Goal: Task Accomplishment & Management: Complete application form

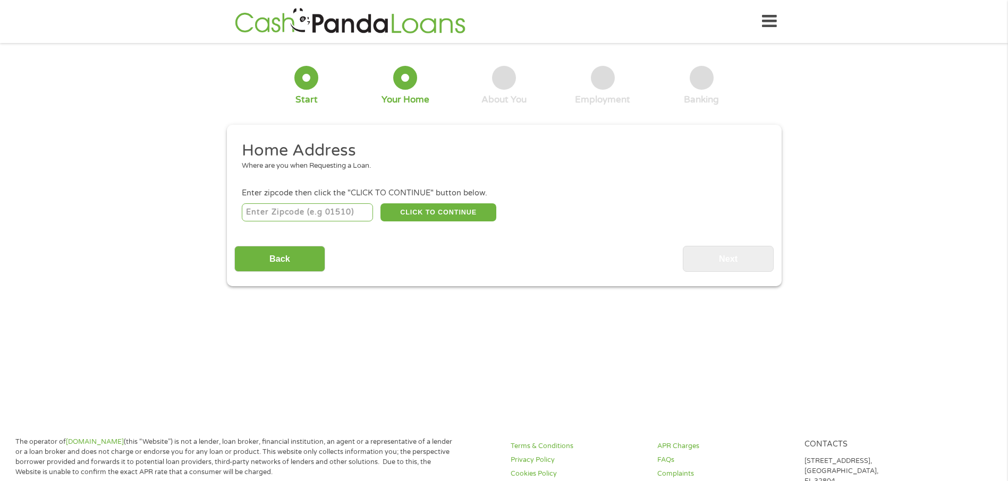
click at [272, 208] on input "number" at bounding box center [307, 212] width 131 height 18
type input "93307"
select select "[US_STATE]"
click at [484, 209] on button "CLICK TO CONTINUE" at bounding box center [438, 212] width 116 height 18
type input "93307"
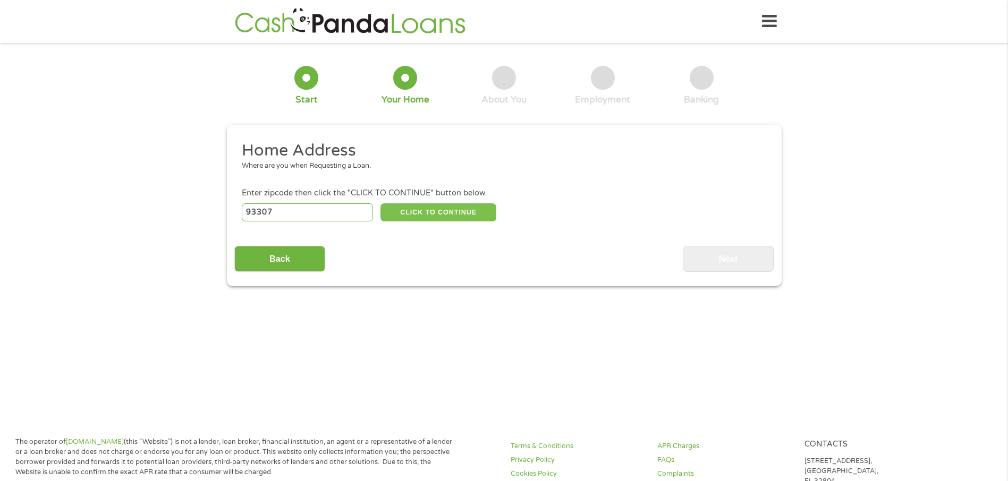
type input "[GEOGRAPHIC_DATA]"
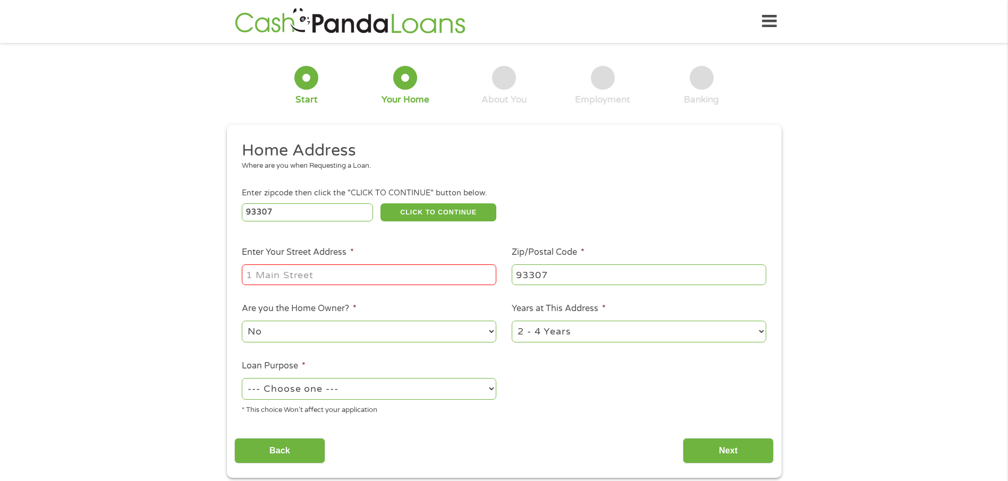
click at [301, 268] on input "Enter Your Street Address *" at bounding box center [369, 275] width 254 height 20
type input "[STREET_ADDRESS]"
click at [332, 277] on input "[STREET_ADDRESS]" at bounding box center [369, 275] width 254 height 20
click at [491, 389] on select "--- Choose one --- Pay Bills Debt Consolidation Home Improvement Major Purchase…" at bounding box center [369, 389] width 254 height 22
select select "shorttermcash"
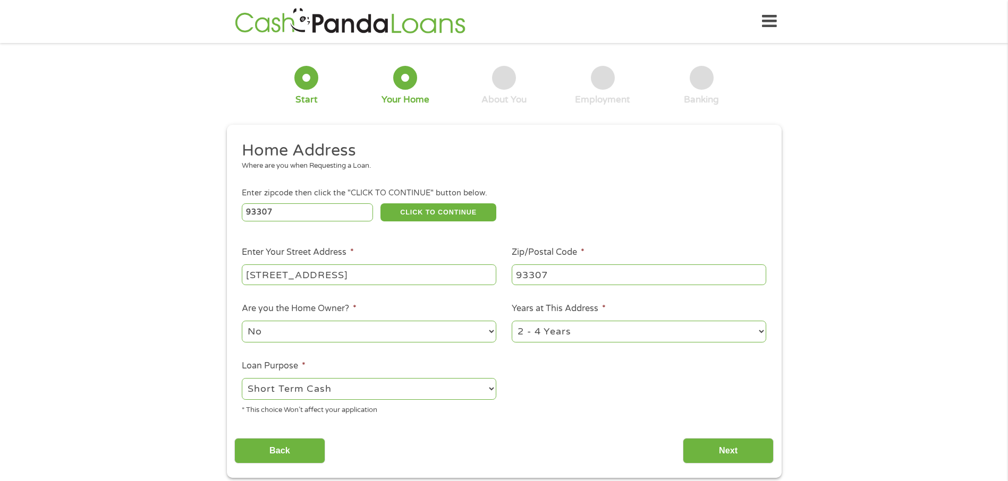
click at [242, 378] on select "--- Choose one --- Pay Bills Debt Consolidation Home Improvement Major Purchase…" at bounding box center [369, 389] width 254 height 22
click at [359, 269] on input "[STREET_ADDRESS]" at bounding box center [369, 275] width 254 height 20
type input "[STREET_ADDRESS]"
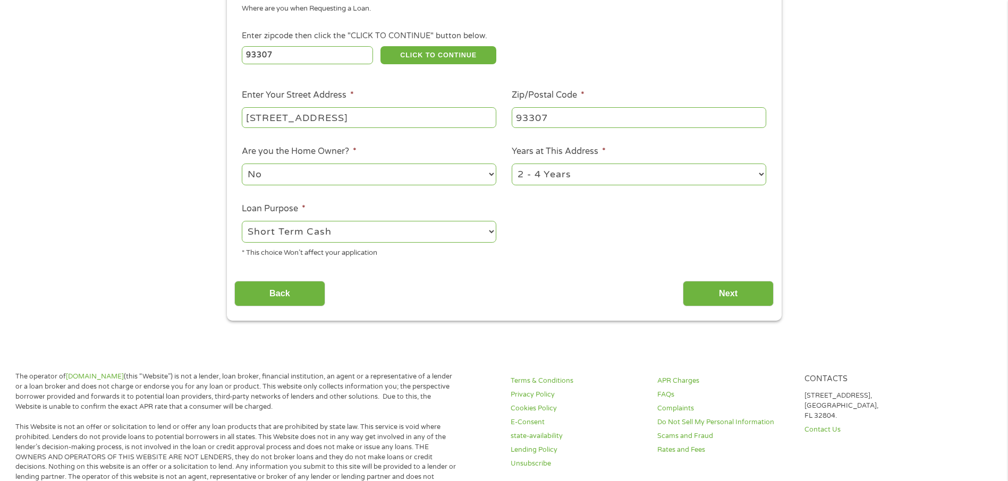
scroll to position [159, 0]
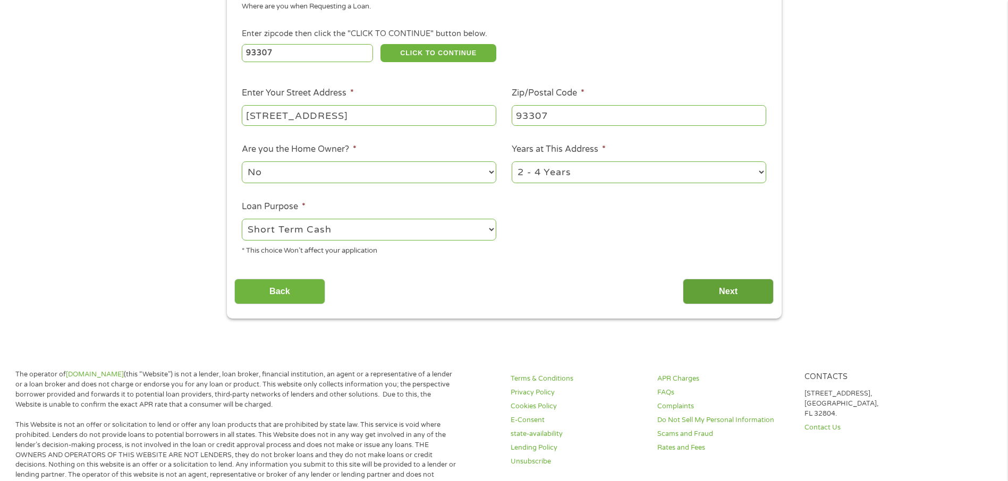
click at [737, 291] on input "Next" at bounding box center [728, 292] width 91 height 26
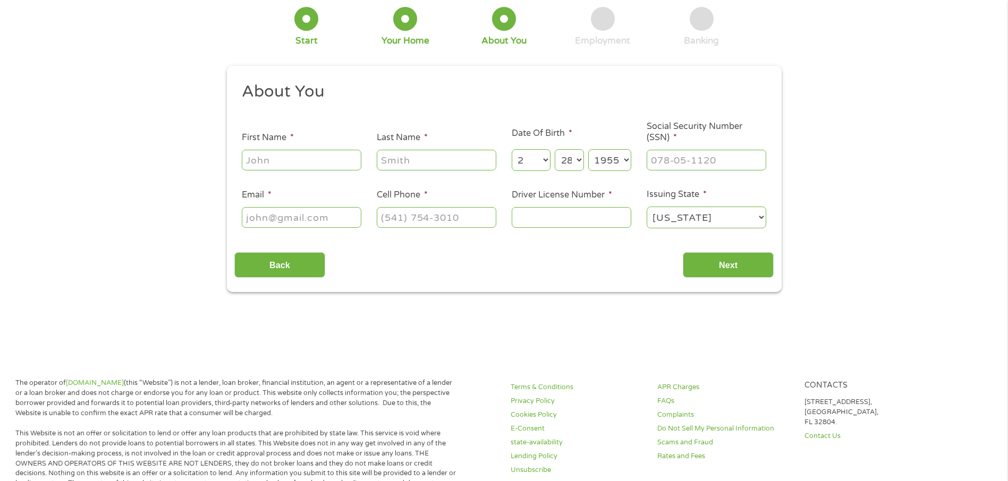
scroll to position [0, 0]
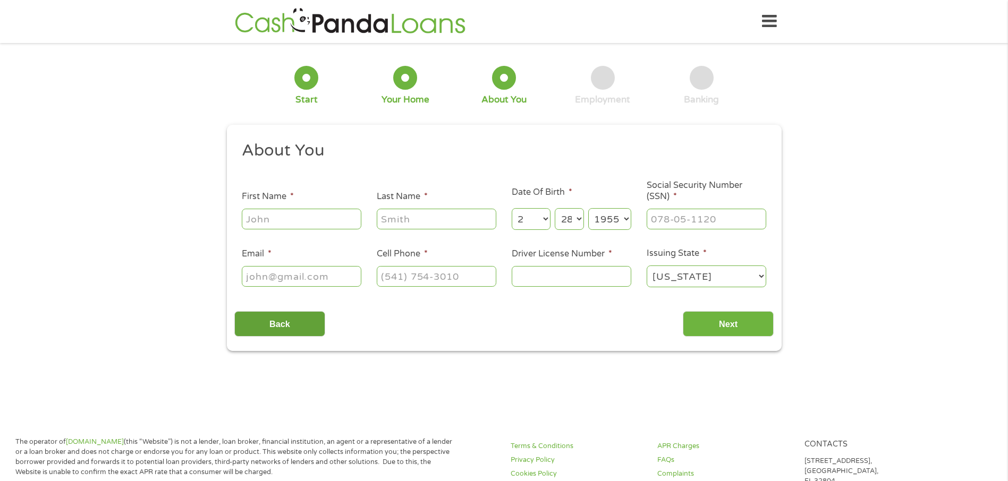
click at [250, 328] on input "Back" at bounding box center [279, 324] width 91 height 26
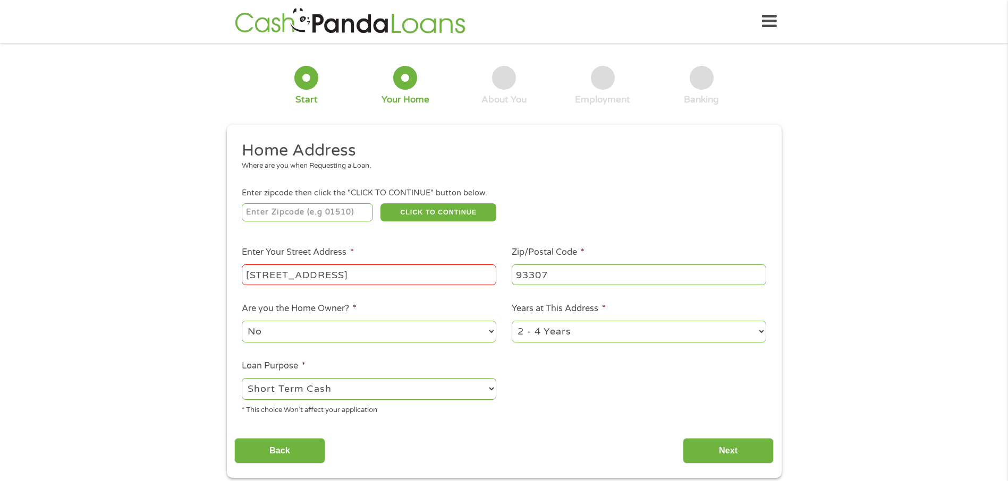
scroll to position [4, 4]
click at [762, 331] on select "1 Year or less 1 - 2 Years 2 - 4 Years Over 4 Years" at bounding box center [638, 332] width 254 height 22
select select "60months"
click at [511, 321] on select "1 Year or less 1 - 2 Years 2 - 4 Years Over 4 Years" at bounding box center [638, 332] width 254 height 22
click at [729, 452] on input "Next" at bounding box center [728, 451] width 91 height 26
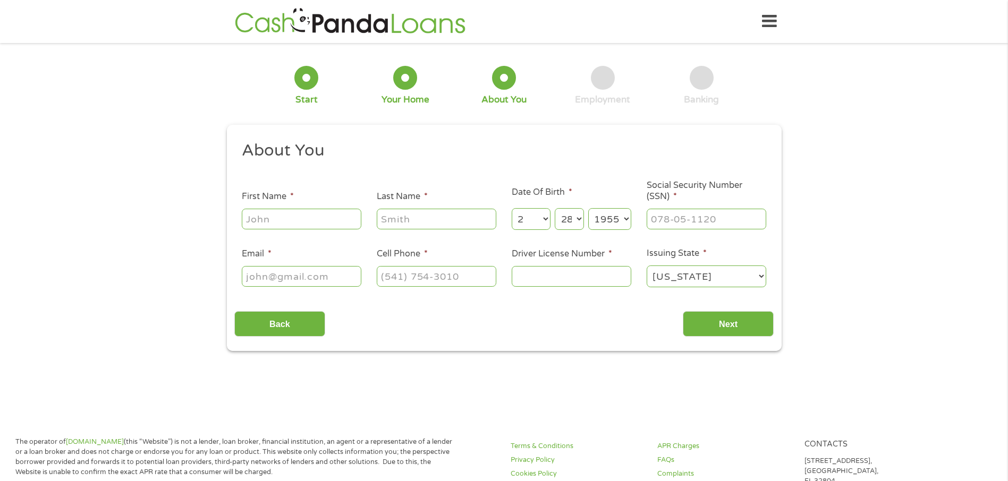
click at [315, 219] on input "First Name *" at bounding box center [302, 219] width 120 height 20
click at [277, 214] on input "First Name *" at bounding box center [302, 219] width 120 height 20
type input "[PERSON_NAME]"
type input "[EMAIL_ADDRESS][DOMAIN_NAME]"
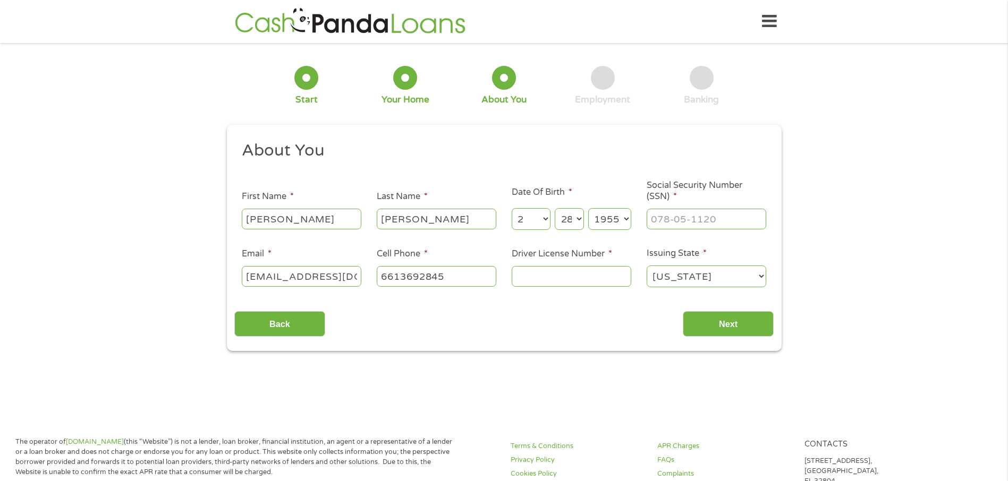
type input "[PHONE_NUMBER]"
type input "[PERSON_NAME]"
click at [561, 331] on div "Back Next" at bounding box center [503, 319] width 539 height 33
click at [545, 268] on input "Driver License Number *" at bounding box center [571, 276] width 120 height 20
type input "N2218965"
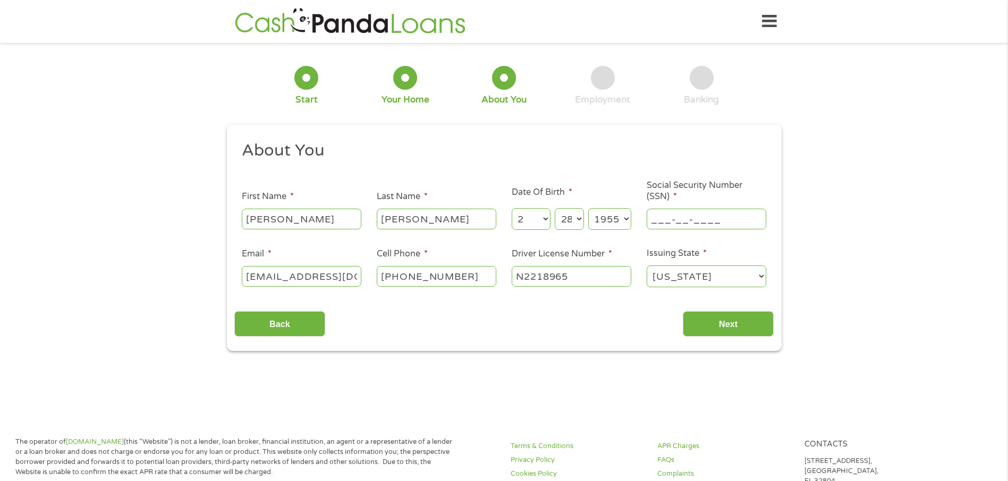
click at [727, 214] on input "___-__-____" at bounding box center [706, 219] width 120 height 20
click at [654, 214] on input "___-__-____" at bounding box center [706, 219] width 120 height 20
type input "554-88-7185"
click at [742, 327] on input "Next" at bounding box center [728, 324] width 91 height 26
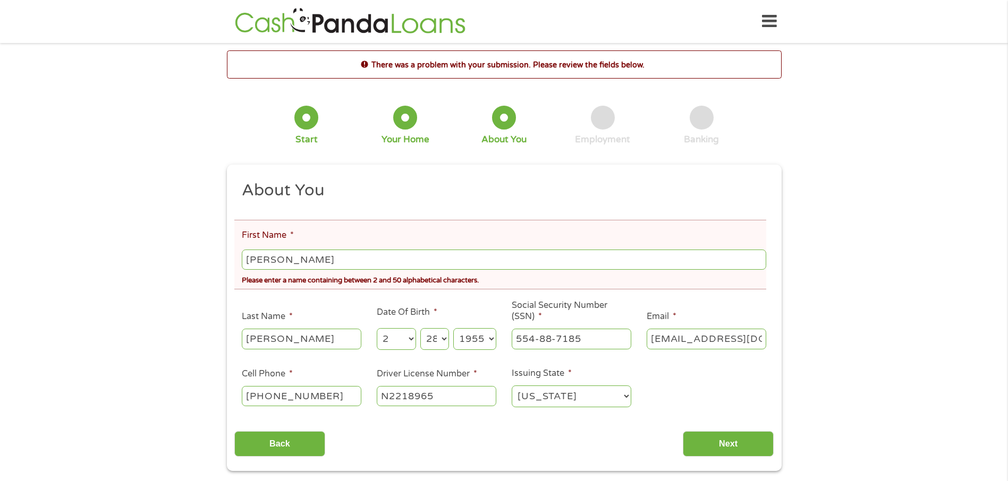
click at [343, 257] on input "[PERSON_NAME]" at bounding box center [504, 260] width 524 height 20
type input "[PERSON_NAME]"
click at [918, 393] on div "There was a problem with your submission. Please review the fields below. 1 Sta…" at bounding box center [504, 260] width 1008 height 421
click at [720, 447] on input "Next" at bounding box center [728, 444] width 91 height 26
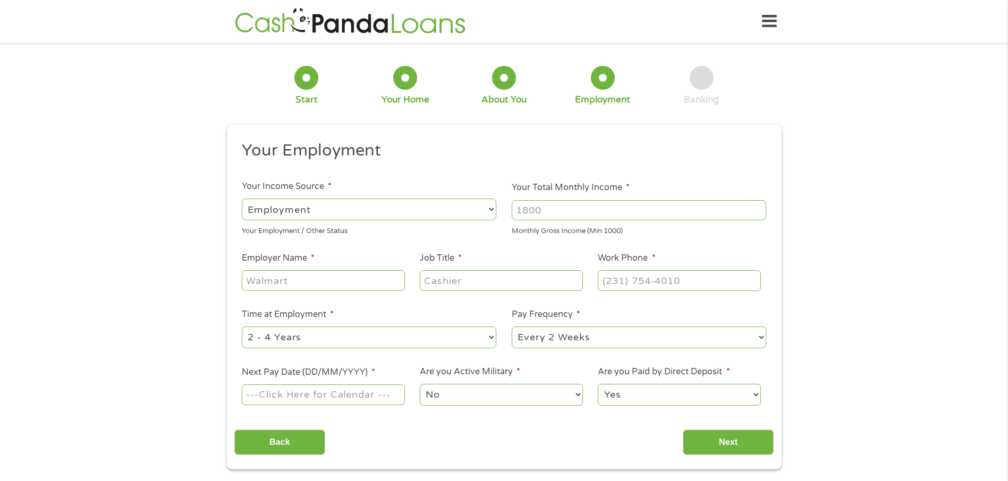
click at [279, 207] on select "--- Choose one --- Employment [DEMOGRAPHIC_DATA] Benefits" at bounding box center [369, 210] width 254 height 22
select select "benefits"
click at [242, 199] on select "--- Choose one --- Employment [DEMOGRAPHIC_DATA] Benefits" at bounding box center [369, 210] width 254 height 22
type input "Other"
type input "[PHONE_NUMBER]"
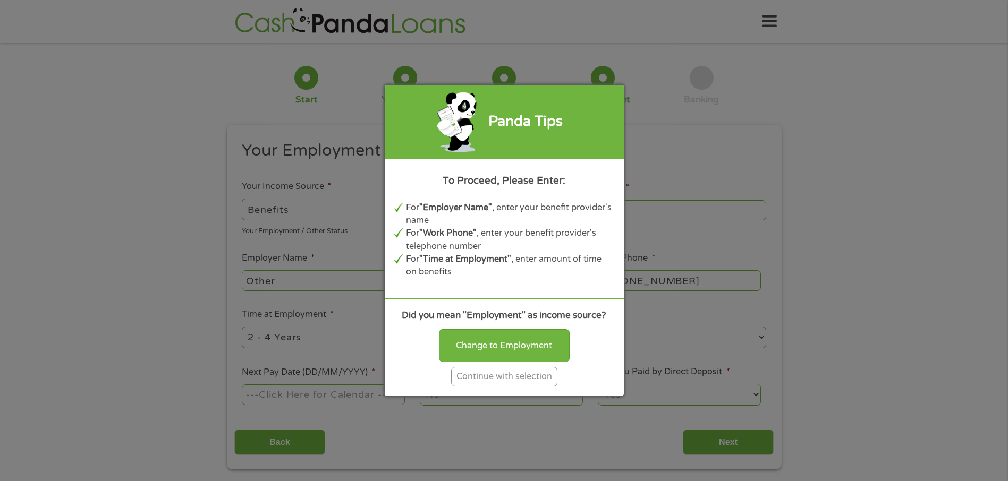
click at [758, 261] on div "Panda Tips To Proceed, Please Enter: For "Employer Name" , enter your benefit p…" at bounding box center [504, 240] width 1008 height 481
click at [72, 246] on div "Panda Tips To Proceed, Please Enter: For "Employer Name" , enter your benefit p…" at bounding box center [504, 240] width 1008 height 481
click at [539, 378] on div "Continue with selection" at bounding box center [504, 377] width 106 height 20
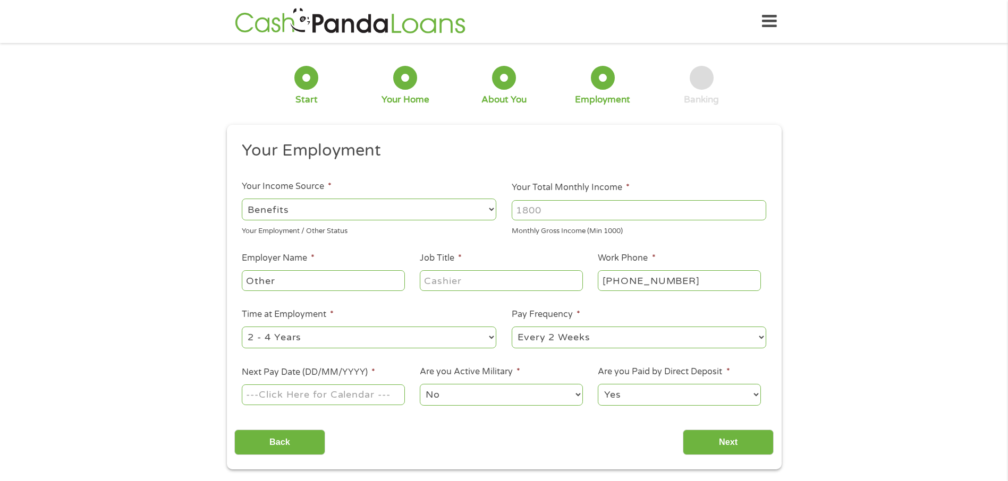
click at [558, 207] on input "Your Total Monthly Income *" at bounding box center [638, 210] width 254 height 20
click at [519, 210] on input "Your Total Monthly Income *" at bounding box center [638, 210] width 254 height 20
type input "1251"
click at [491, 338] on select "--- Choose one --- 1 Year or less 1 - 2 Years 2 - 4 Years Over 4 Years" at bounding box center [369, 338] width 254 height 22
select select "60months"
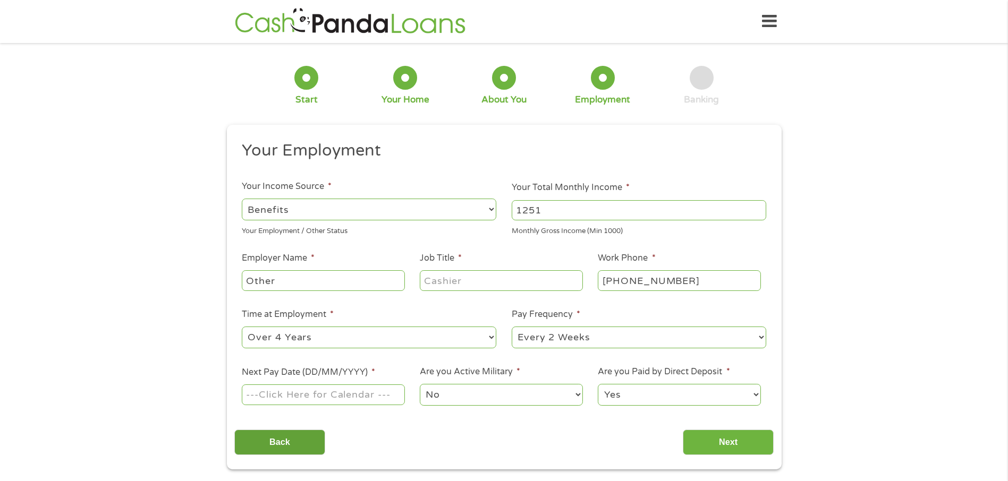
click at [242, 327] on select "--- Choose one --- 1 Year or less 1 - 2 Years 2 - 4 Years Over 4 Years" at bounding box center [369, 338] width 254 height 22
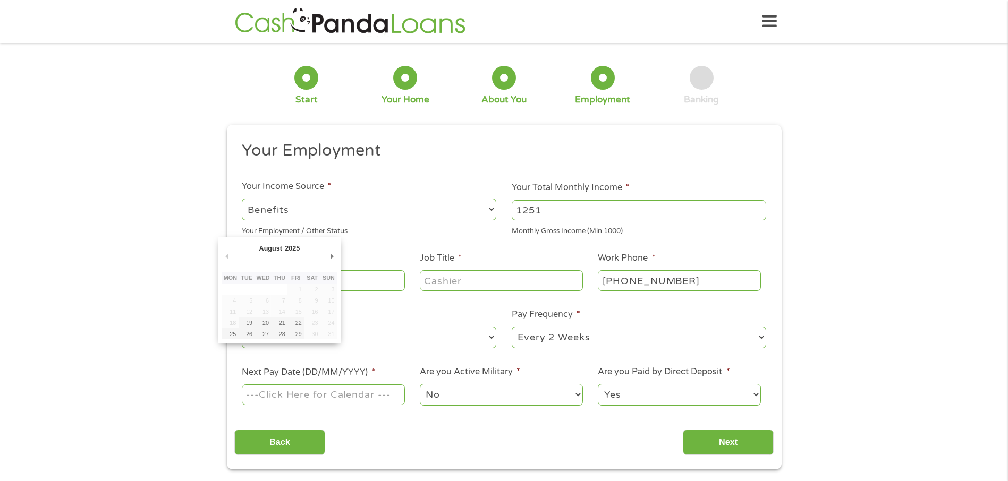
click at [390, 394] on input "Next Pay Date (DD/MM/YYYY) *" at bounding box center [323, 395] width 163 height 20
type input "[DATE]"
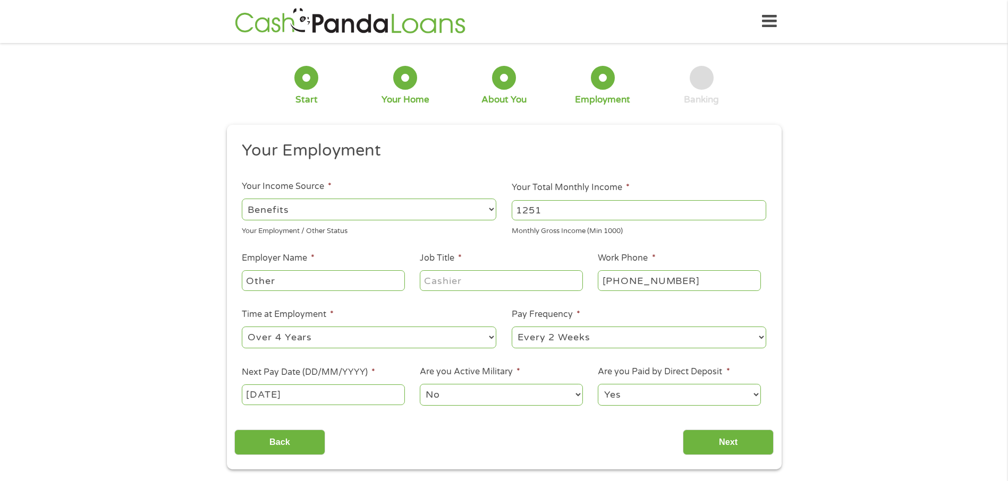
click at [760, 334] on select "--- Choose one --- Every 2 Weeks Every Week Monthly Semi-Monthly" at bounding box center [638, 338] width 254 height 22
select select "monthly"
click at [511, 327] on select "--- Choose one --- Every 2 Weeks Every Week Monthly Semi-Monthly" at bounding box center [638, 338] width 254 height 22
click at [727, 441] on input "Next" at bounding box center [728, 443] width 91 height 26
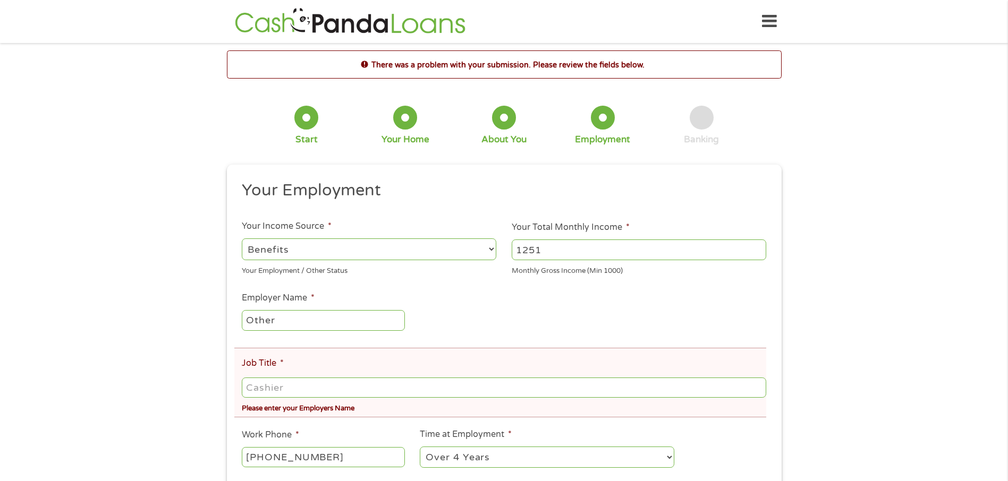
click at [296, 388] on input "Job Title *" at bounding box center [504, 388] width 524 height 20
type input "n/a"
click at [288, 320] on input "Other" at bounding box center [323, 320] width 163 height 20
type input "O"
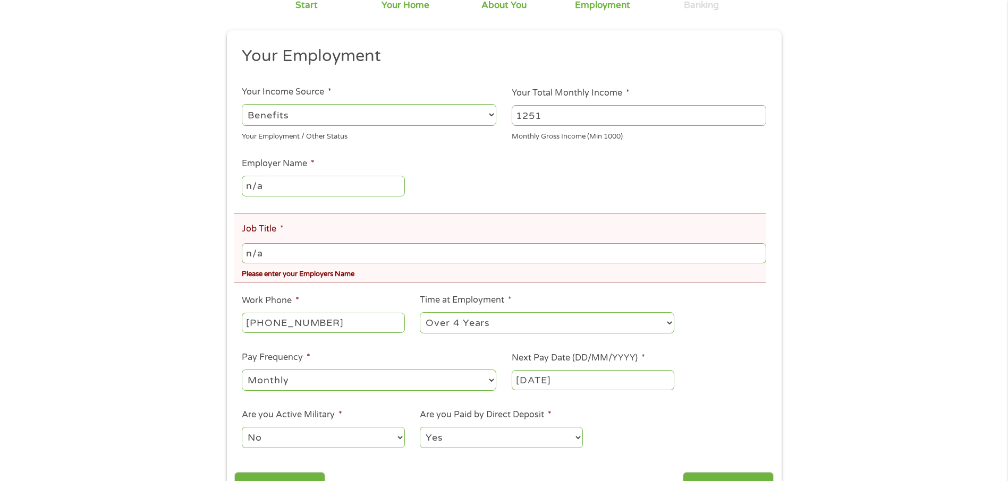
scroll to position [159, 0]
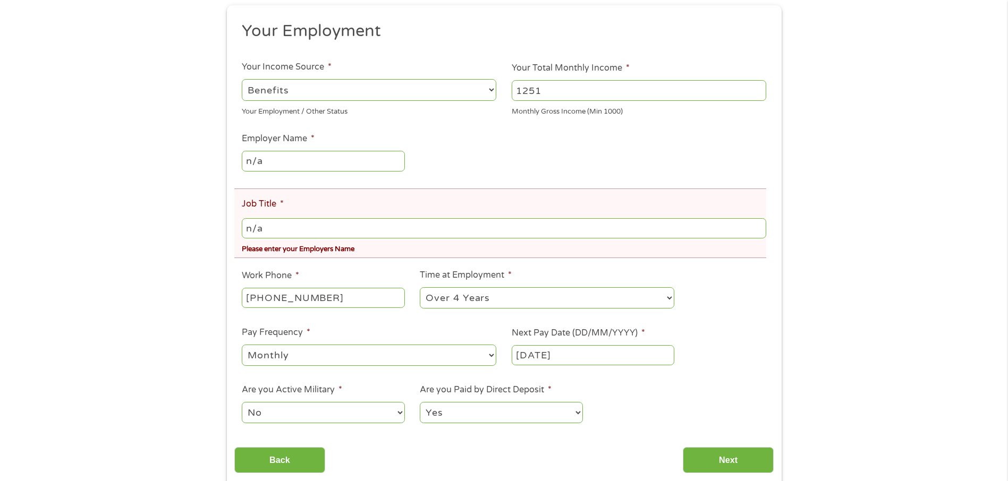
type input "n/a"
click at [332, 302] on input "[PHONE_NUMBER]" at bounding box center [323, 298] width 163 height 20
type input "[PHONE_NUMBER]"
click at [734, 457] on input "Next" at bounding box center [728, 460] width 91 height 26
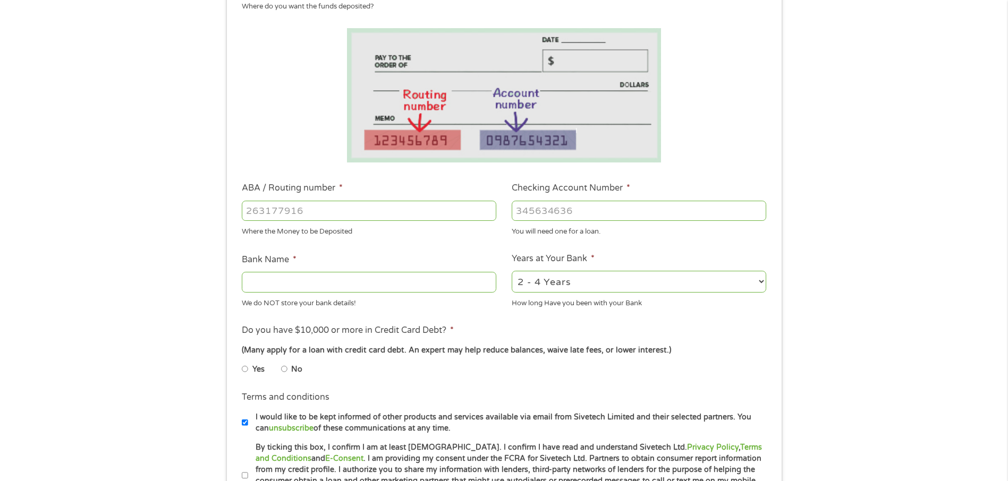
scroll to position [0, 0]
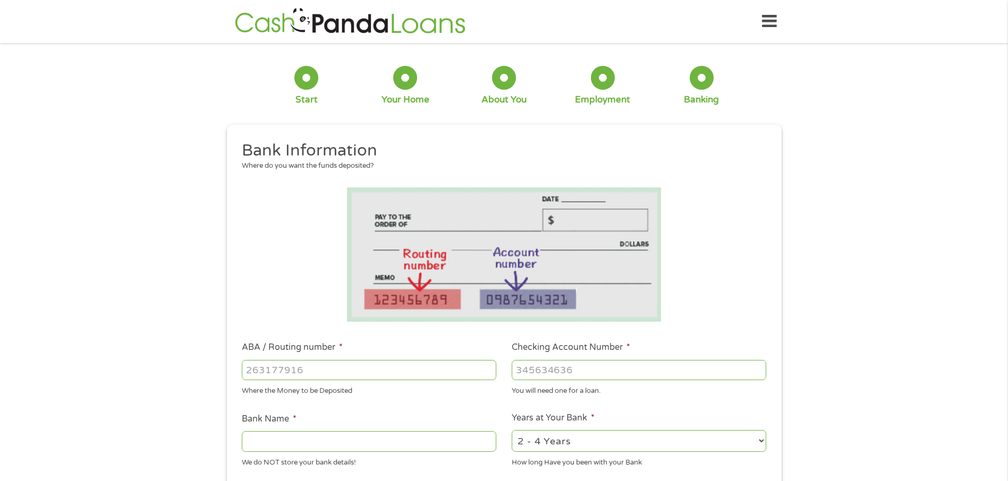
click at [259, 367] on input "ABA / Routing number *" at bounding box center [369, 370] width 254 height 20
type input "121042882"
type input "[PERSON_NAME] FARGO BANK NA"
type input "121042882"
click at [524, 369] on input "Checking Account Number *" at bounding box center [638, 370] width 254 height 20
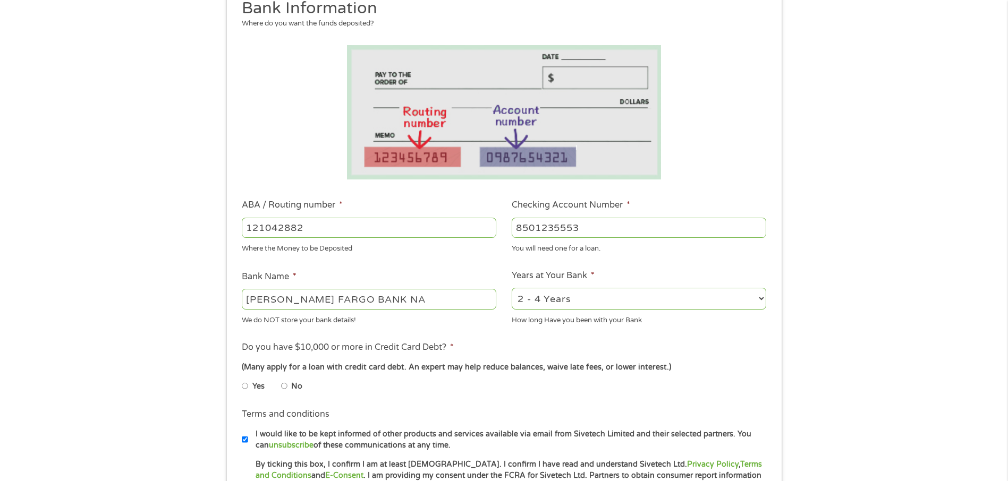
scroll to position [159, 0]
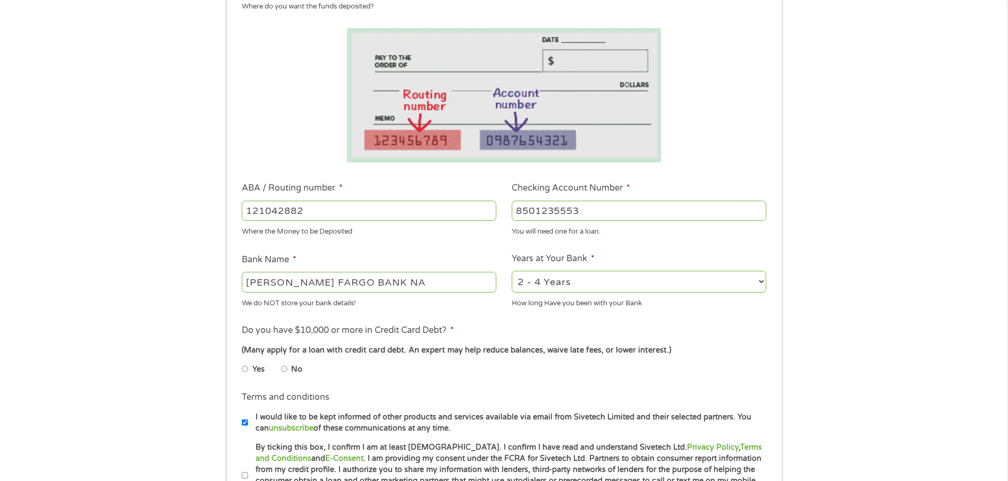
type input "8501235553"
click at [761, 282] on select "2 - 4 Years 6 - 12 Months 1 - 2 Years Over 4 Years" at bounding box center [638, 282] width 254 height 22
select select "60months"
click at [511, 271] on select "2 - 4 Years 6 - 12 Months 1 - 2 Years Over 4 Years" at bounding box center [638, 282] width 254 height 22
click at [283, 369] on input "No" at bounding box center [284, 369] width 6 height 17
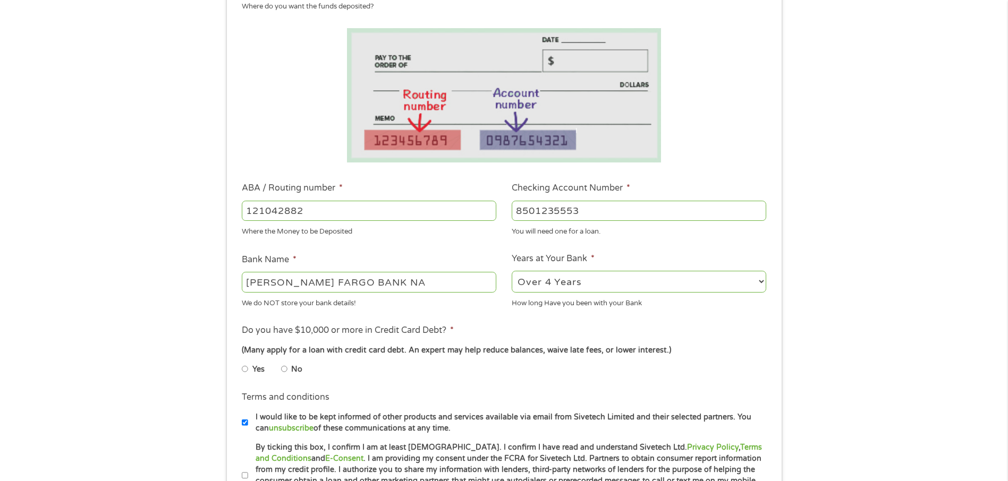
radio input "true"
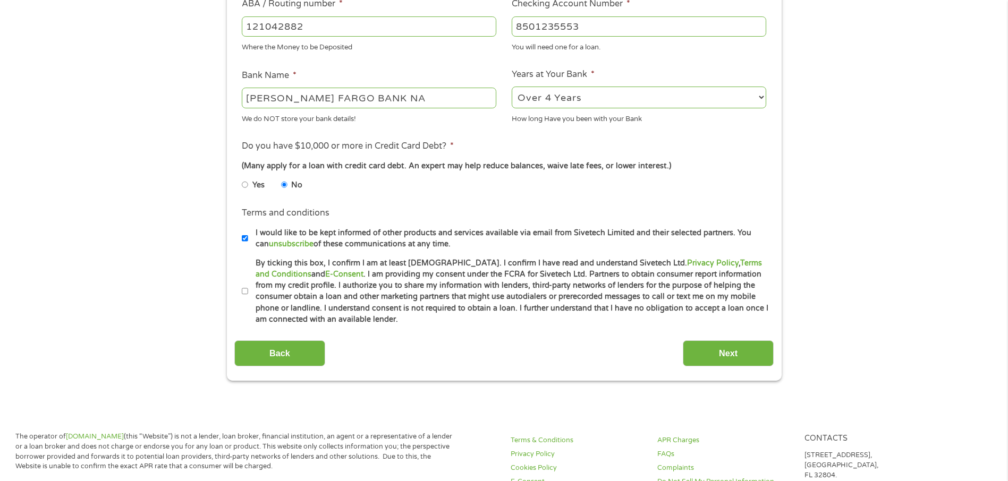
scroll to position [372, 0]
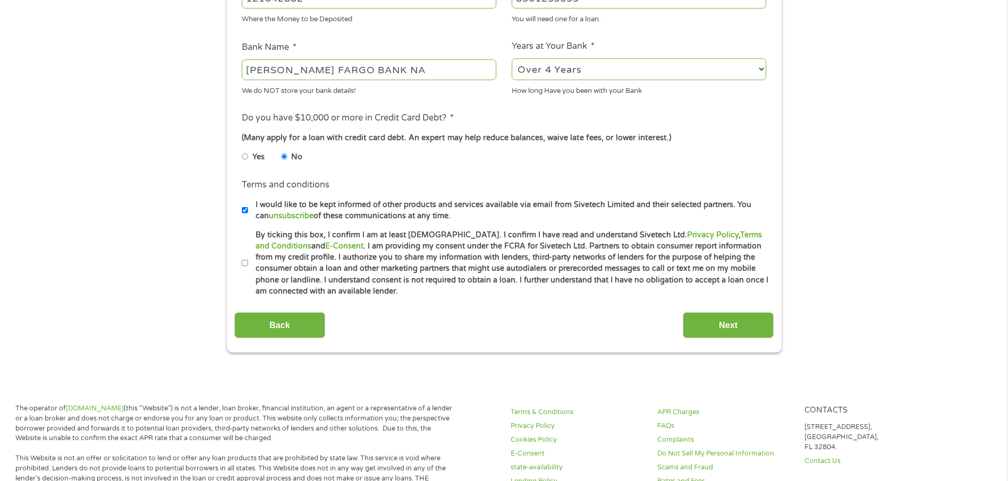
click at [244, 264] on input "By ticking this box, I confirm I am at least [DEMOGRAPHIC_DATA]. I confirm I ha…" at bounding box center [245, 263] width 6 height 17
checkbox input "true"
click at [712, 324] on input "Next" at bounding box center [728, 325] width 91 height 26
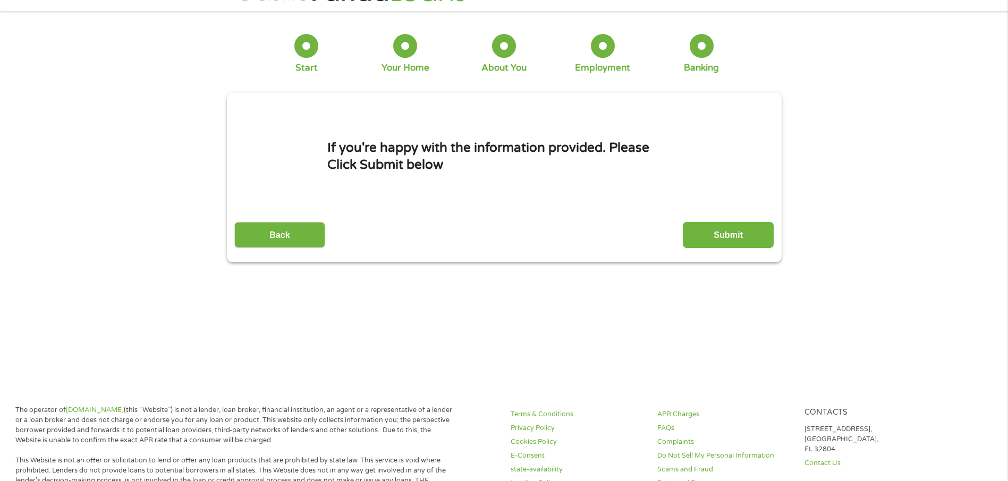
scroll to position [0, 0]
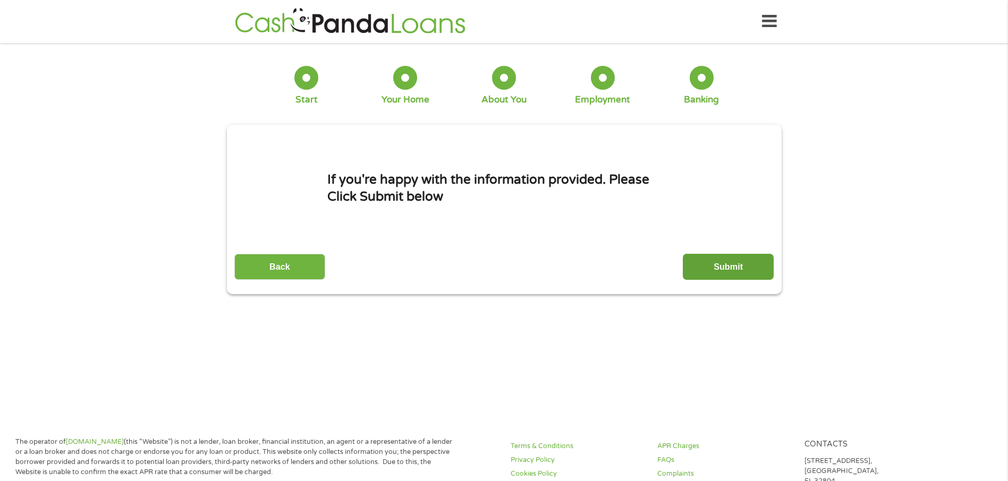
click at [751, 265] on input "Submit" at bounding box center [728, 267] width 91 height 26
